Goal: Find specific page/section: Find specific page/section

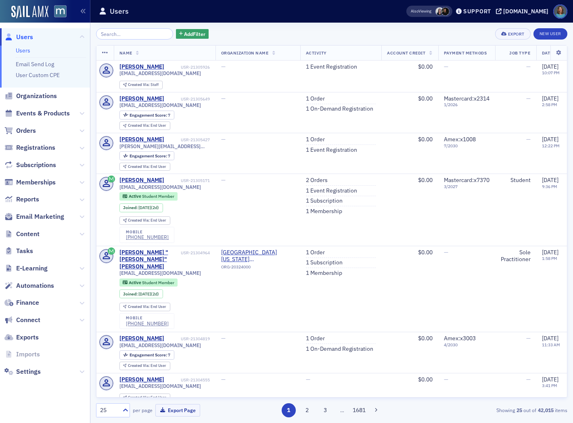
click at [85, 305] on span "Finance" at bounding box center [45, 302] width 90 height 17
click at [81, 301] on icon at bounding box center [81, 303] width 5 height 5
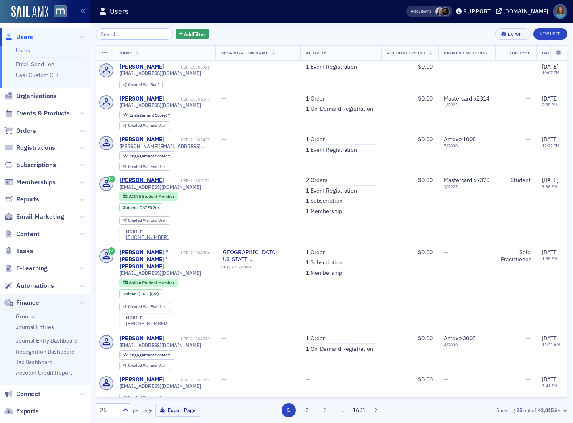
click at [34, 316] on li "Groups" at bounding box center [51, 317] width 70 height 8
click at [29, 315] on link "Groups" at bounding box center [25, 316] width 19 height 7
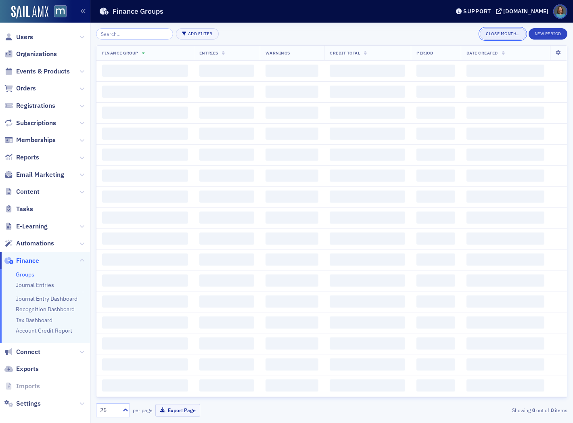
click at [505, 34] on button "Close Month…" at bounding box center [503, 33] width 46 height 11
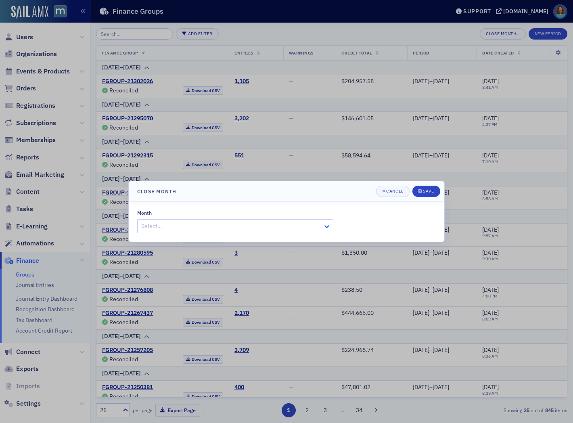
click at [323, 228] on icon at bounding box center [327, 226] width 8 height 8
click at [388, 190] on div "Cancel" at bounding box center [394, 191] width 17 height 4
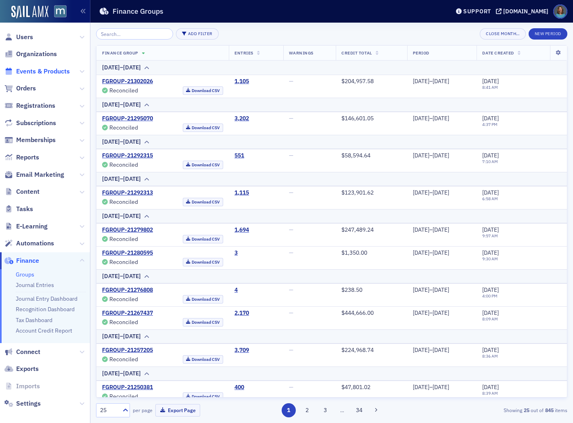
click at [44, 71] on span "Events & Products" at bounding box center [43, 71] width 54 height 9
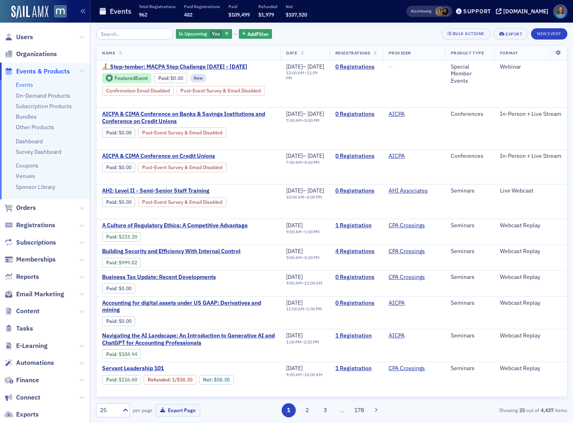
click at [132, 33] on input "search" at bounding box center [134, 33] width 77 height 11
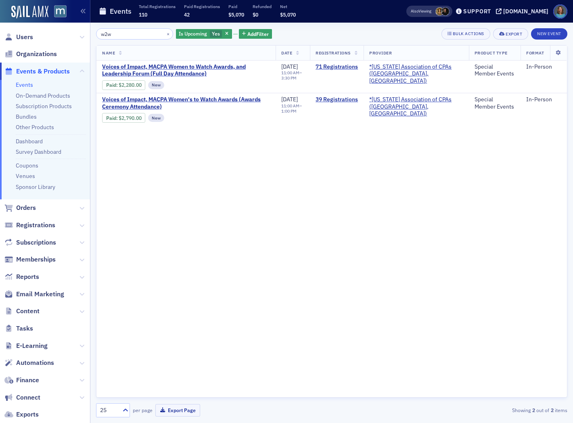
type input "w2w"
click at [203, 67] on span "Voices of Impact, MACPA Women to Watch Awards, and Leadership Forum (Full Day A…" at bounding box center [186, 70] width 168 height 14
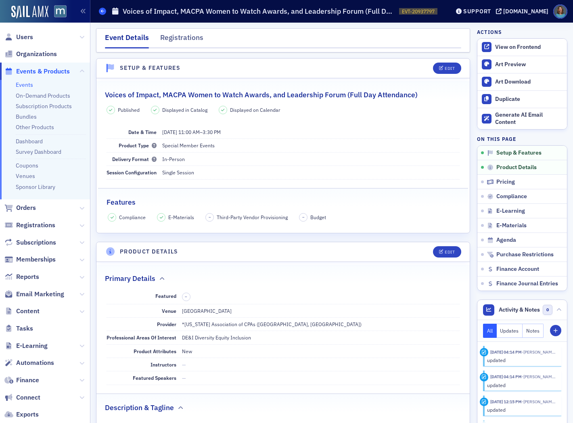
click at [103, 9] on icon at bounding box center [102, 11] width 3 height 4
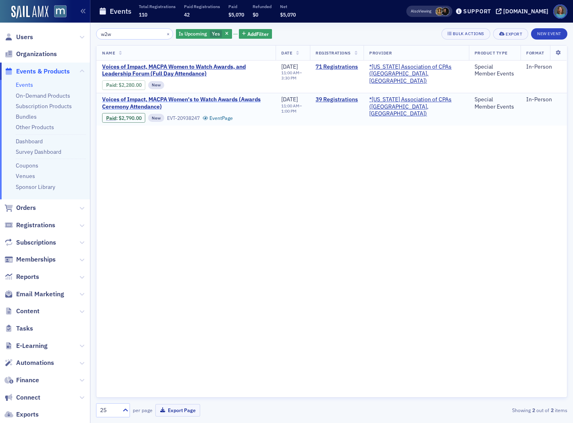
click at [190, 99] on span "Voices of Impact, MACPA Women's to Watch Awards (Awards Ceremony Attendance)" at bounding box center [186, 103] width 168 height 14
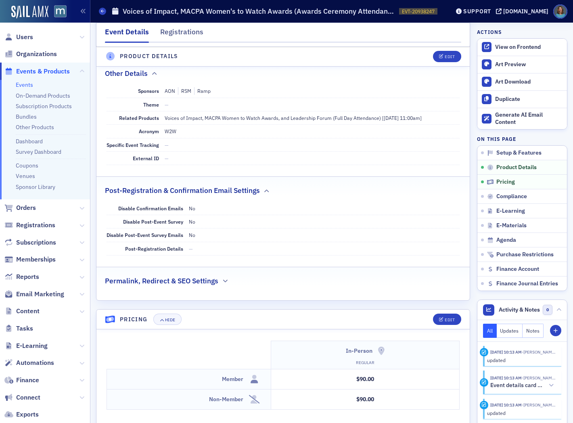
scroll to position [313, 0]
